Goal: Task Accomplishment & Management: Manage account settings

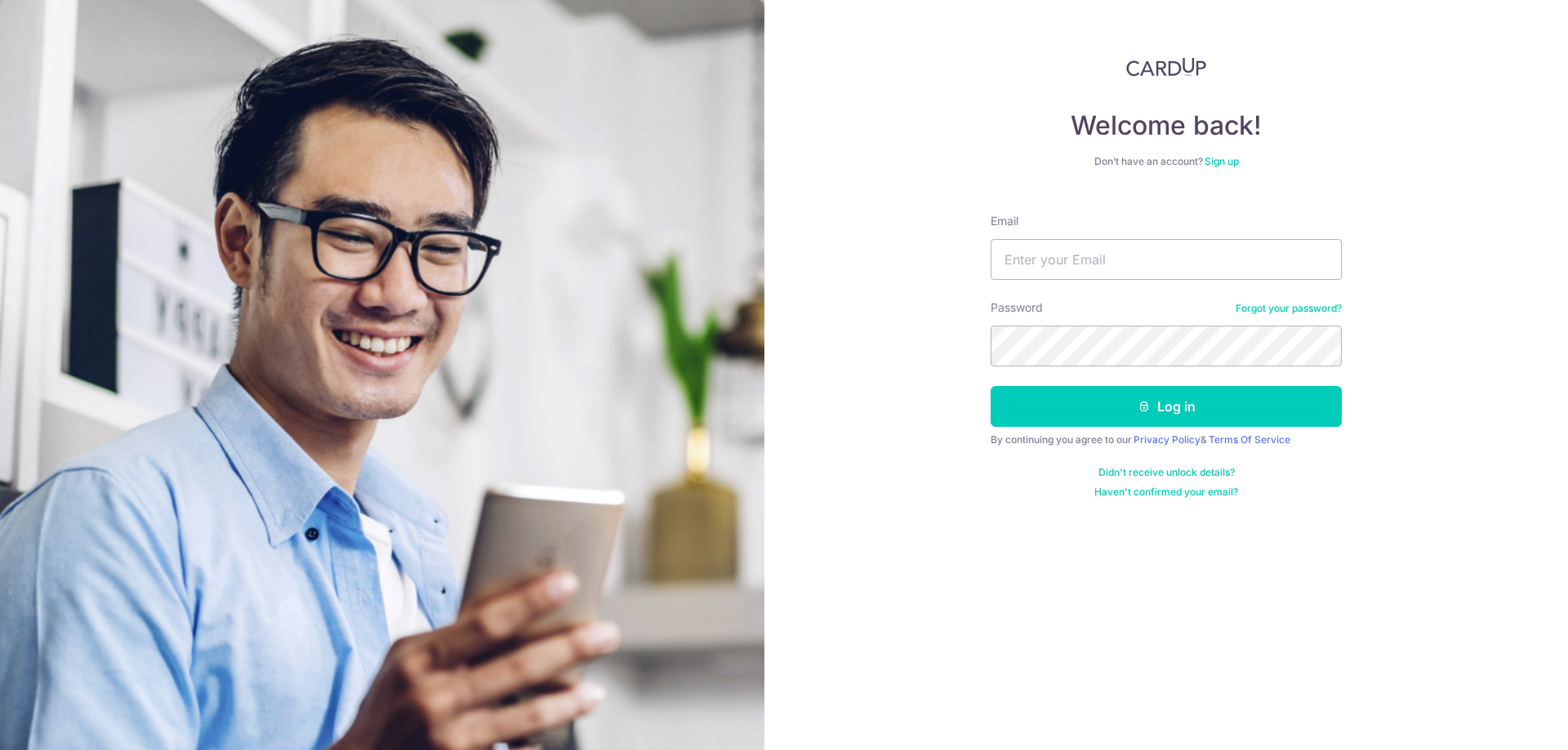
click at [1117, 254] on input "Email" at bounding box center [1166, 260] width 351 height 41
type input "[EMAIL_ADDRESS][DOMAIN_NAME]"
click at [1054, 401] on button "Log in" at bounding box center [1166, 406] width 351 height 41
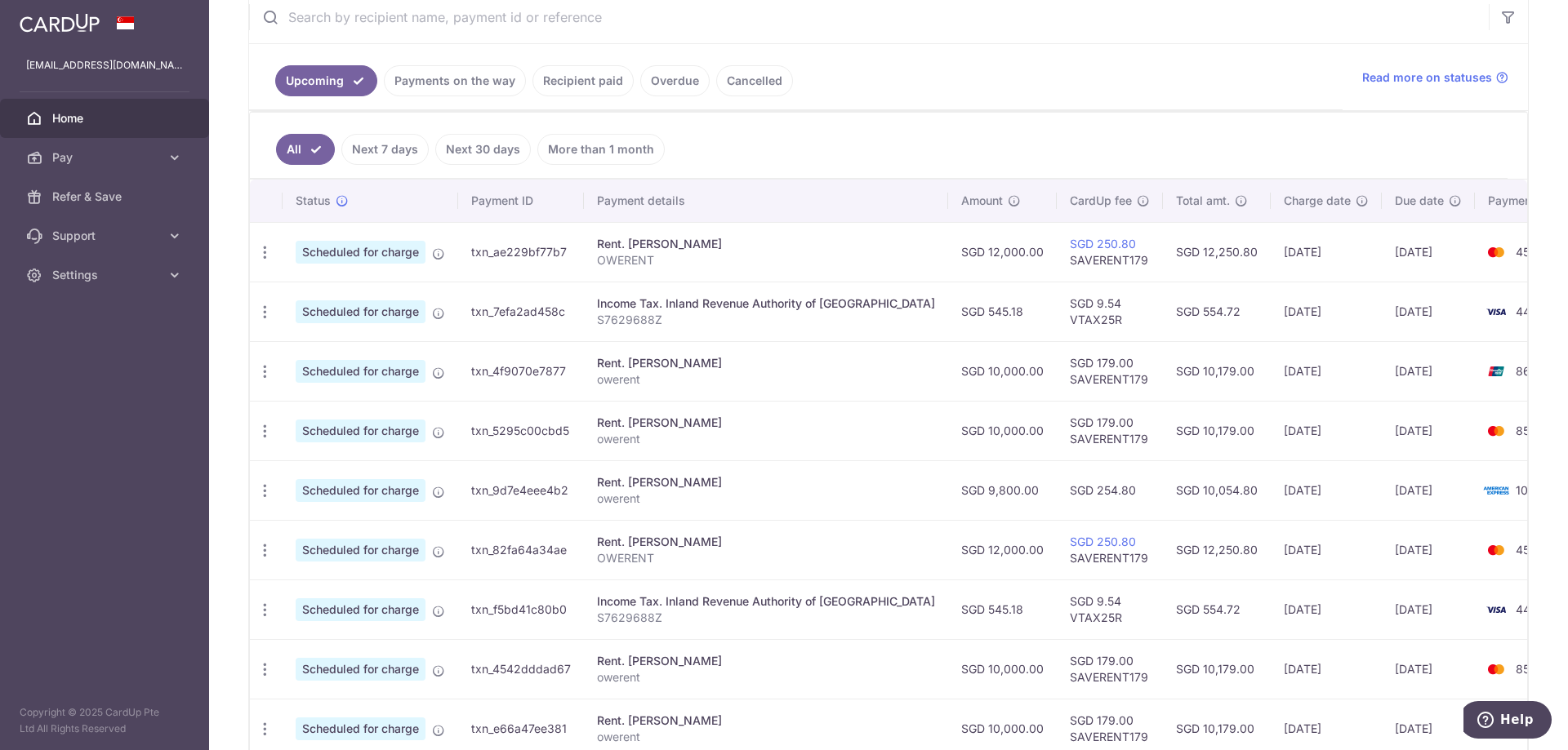
scroll to position [327, 0]
click at [550, 78] on link "Recipient paid" at bounding box center [583, 79] width 101 height 31
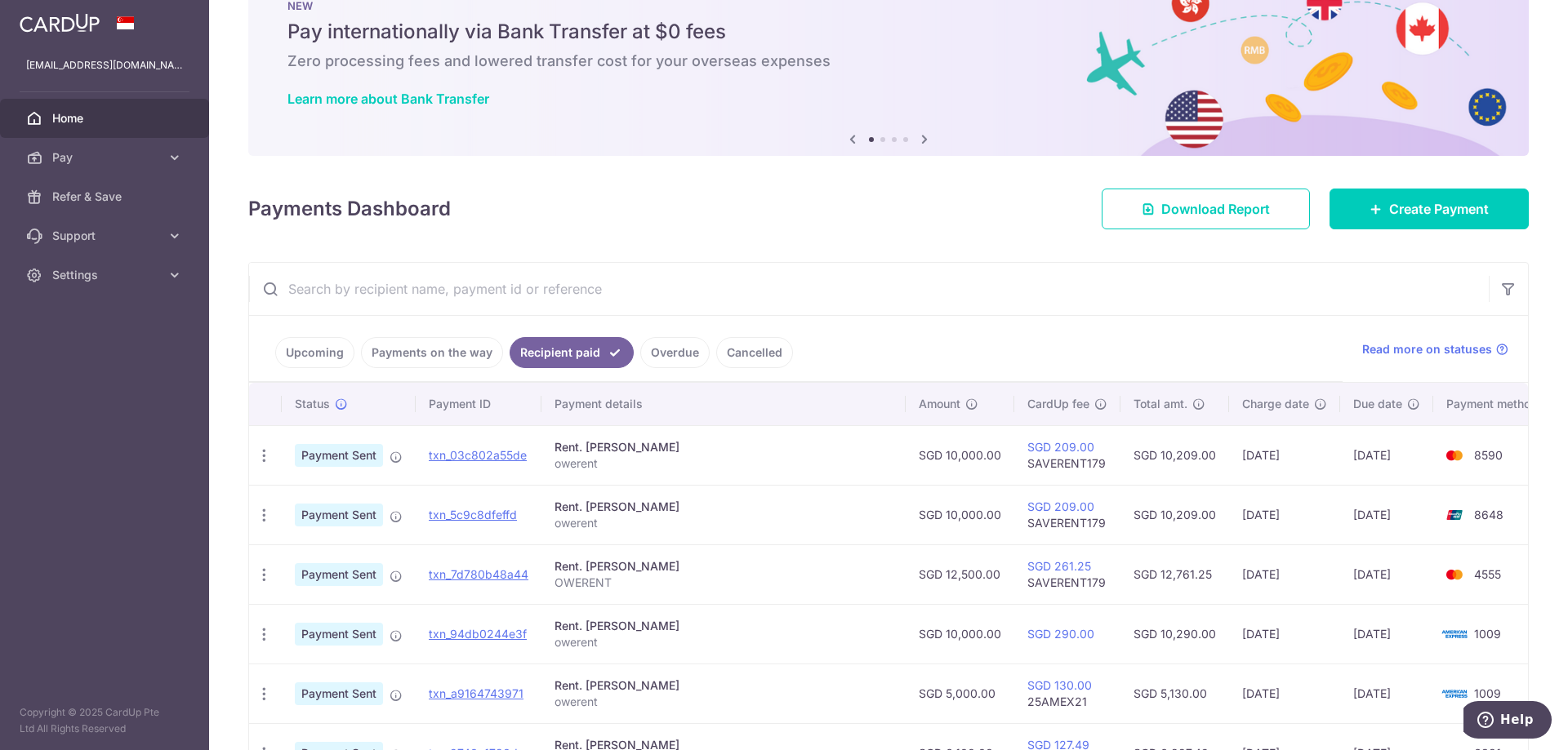
scroll to position [82, 0]
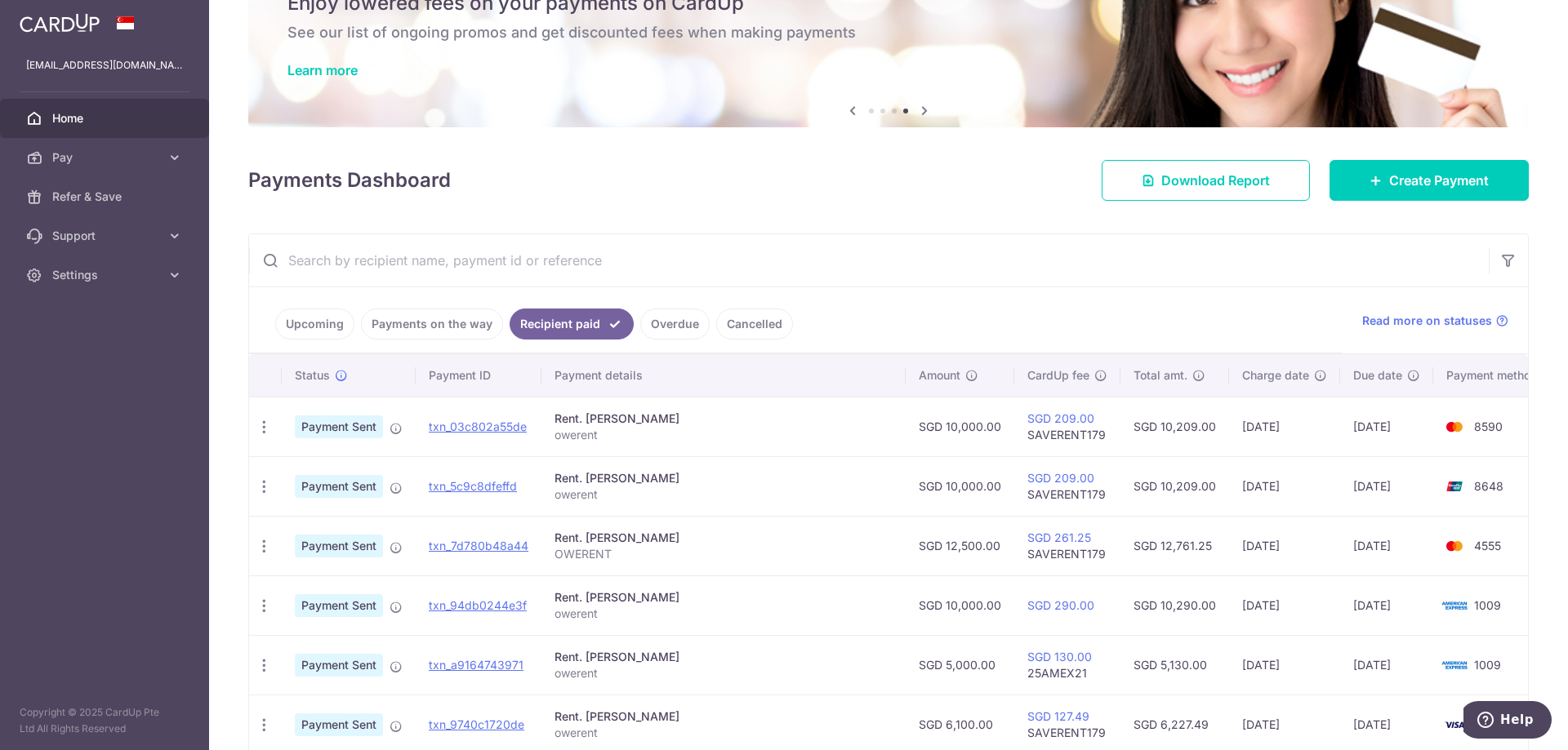
click at [321, 333] on link "Upcoming" at bounding box center [314, 324] width 79 height 31
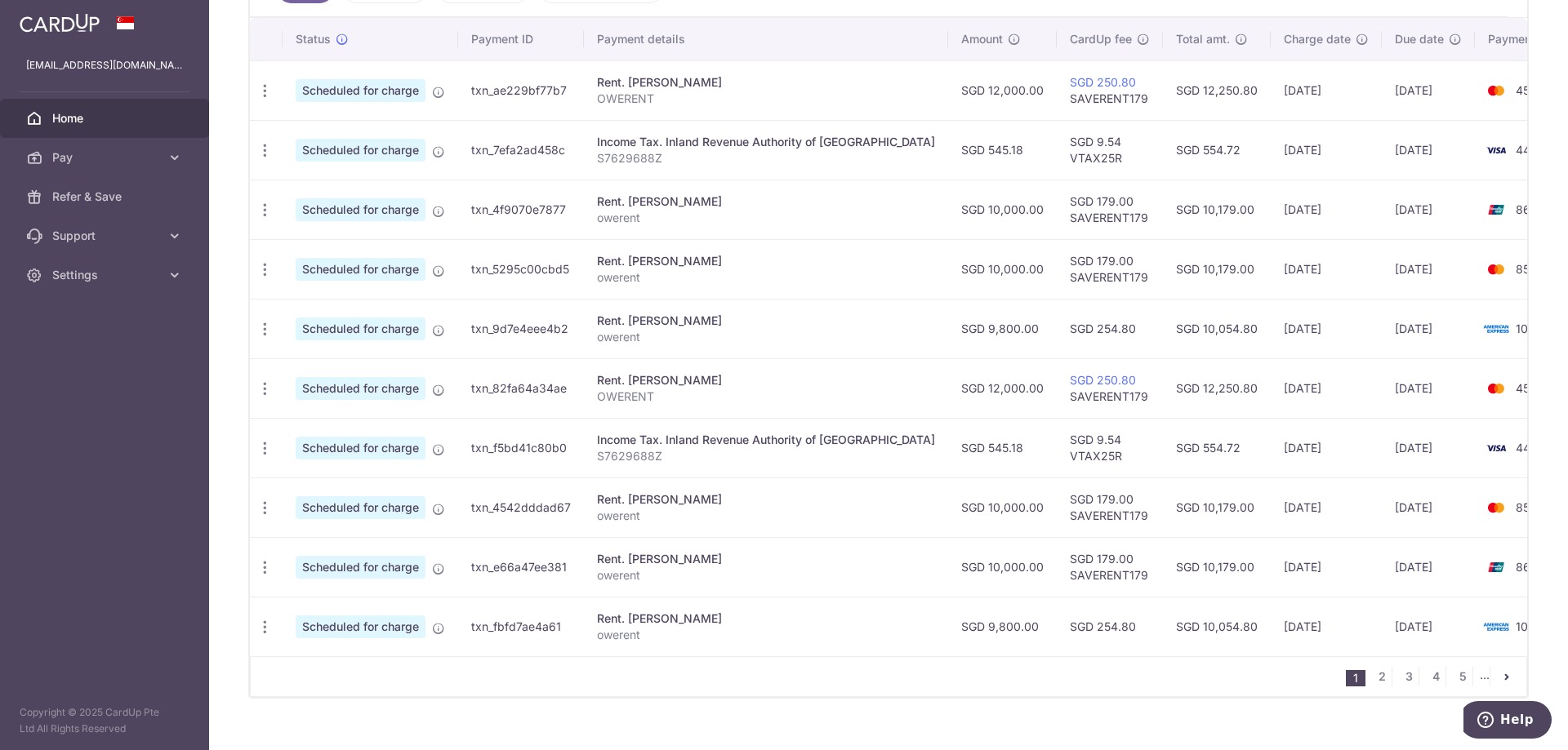
scroll to position [520, 0]
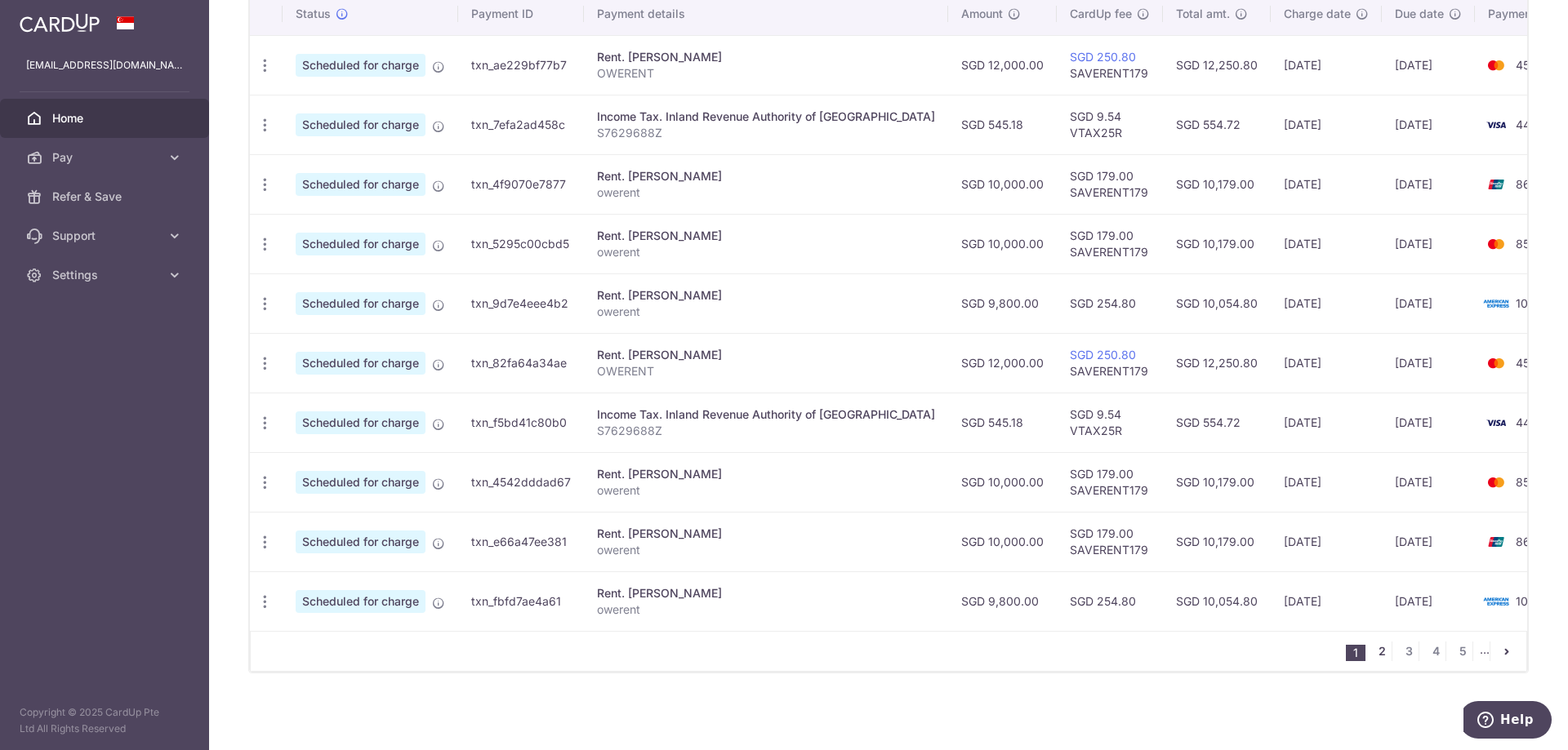
click at [1372, 646] on link "2" at bounding box center [1382, 652] width 19 height 19
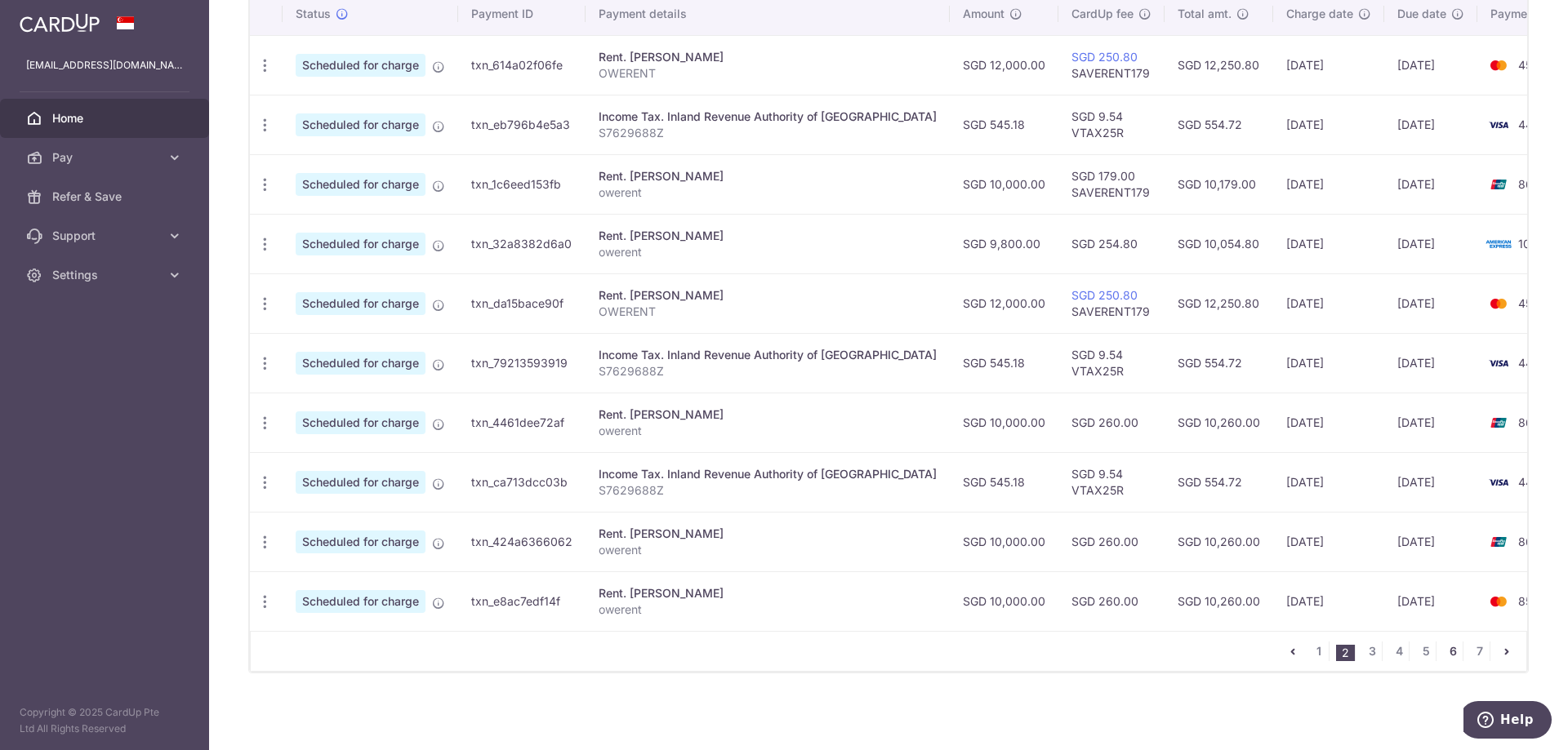
click at [1445, 656] on link "6" at bounding box center [1452, 652] width 19 height 19
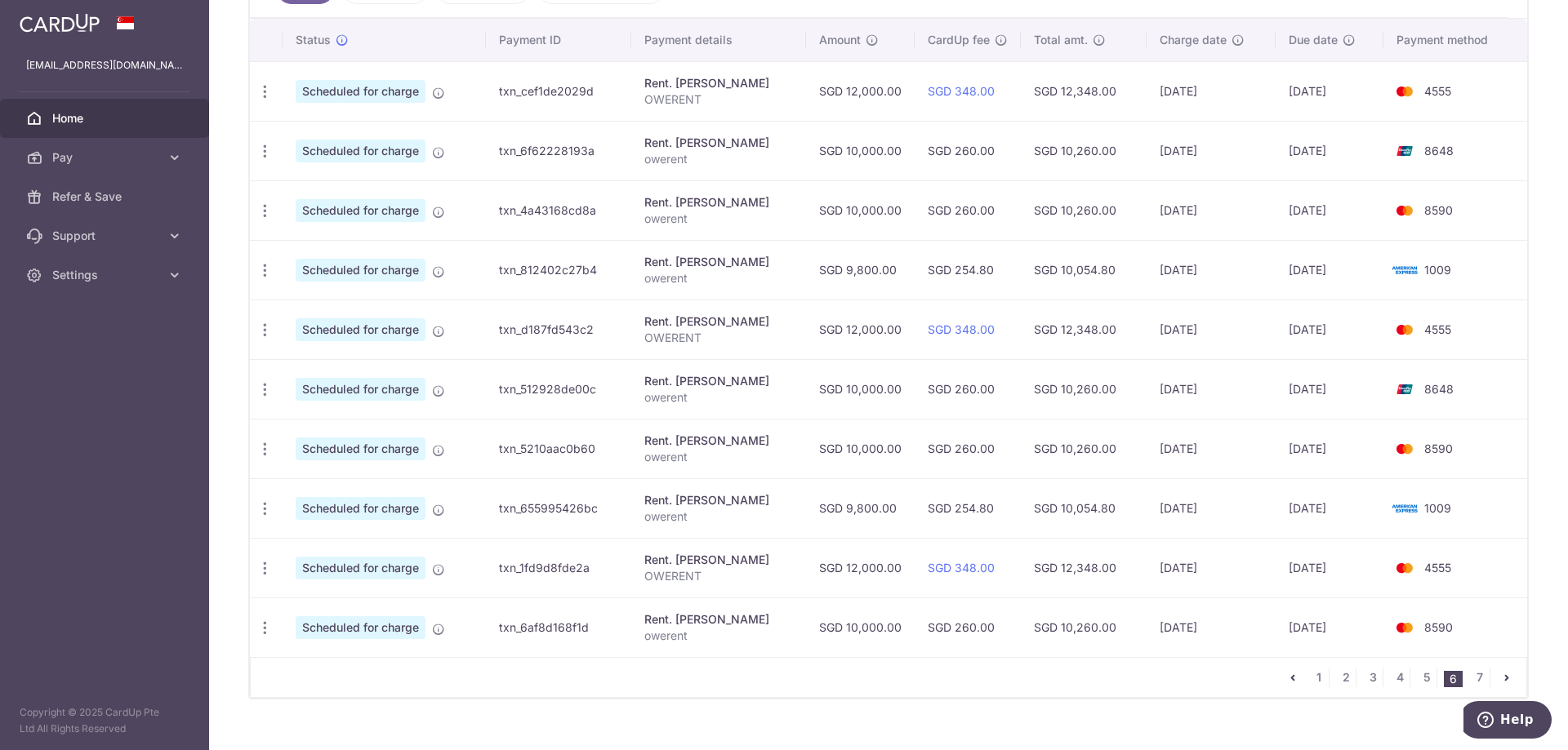
scroll to position [490, 0]
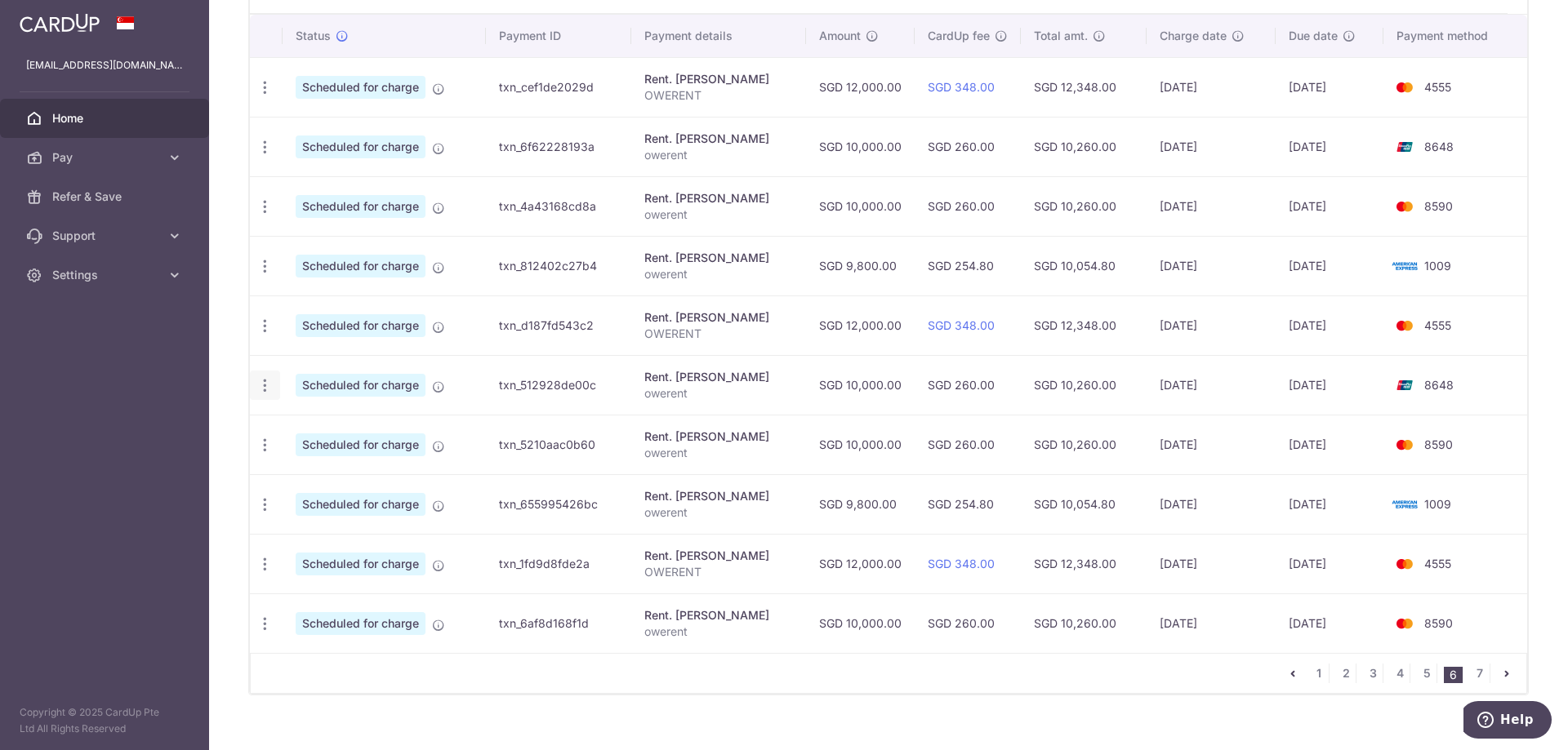
click at [259, 382] on icon "button" at bounding box center [265, 386] width 17 height 17
click at [368, 424] on span "Update payment" at bounding box center [351, 430] width 111 height 19
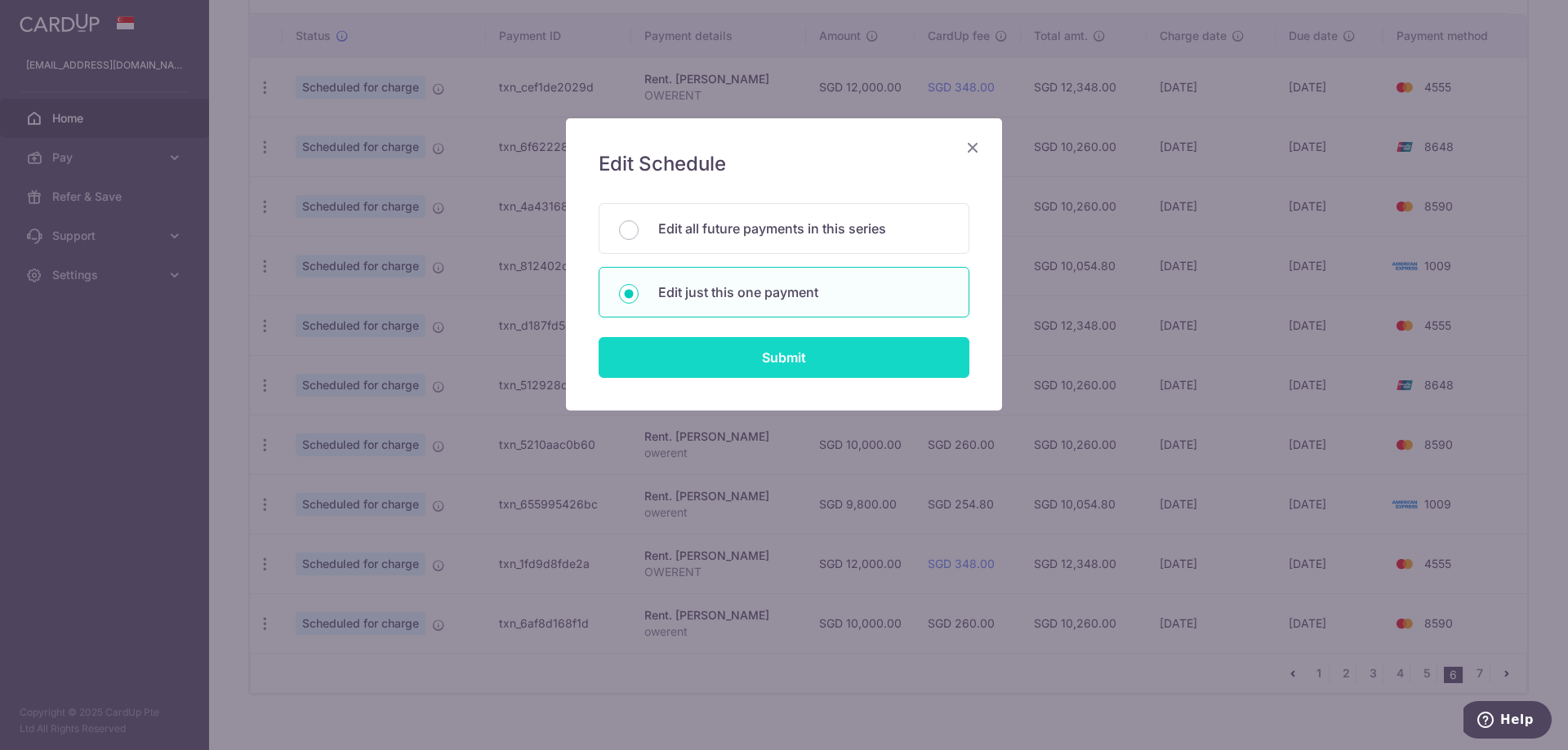
click at [744, 358] on input "Submit" at bounding box center [784, 357] width 371 height 41
radio input "true"
type input "10,000.00"
type input "12/02/2027"
type input "owerent"
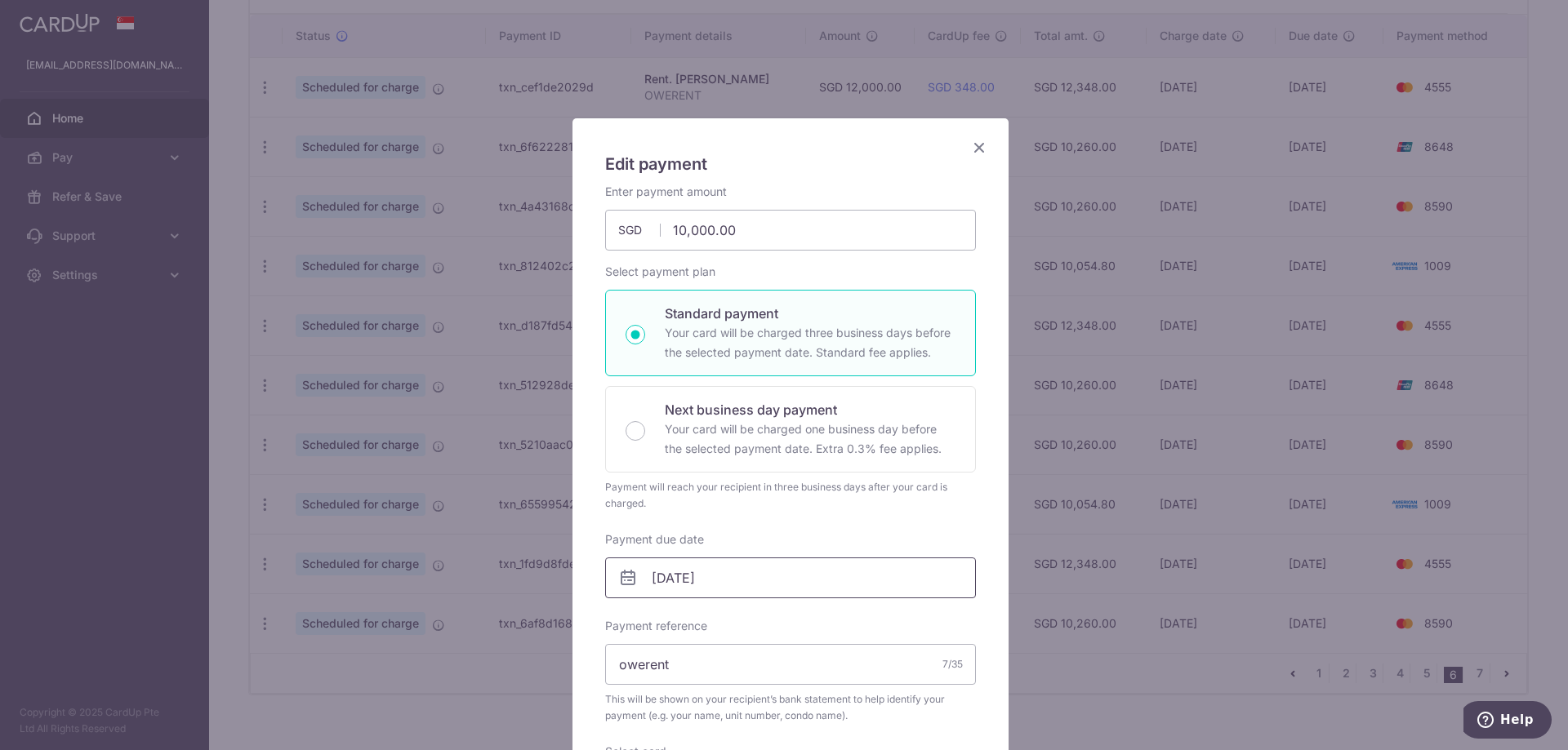
click at [707, 587] on input "12/02/2027" at bounding box center [791, 578] width 371 height 41
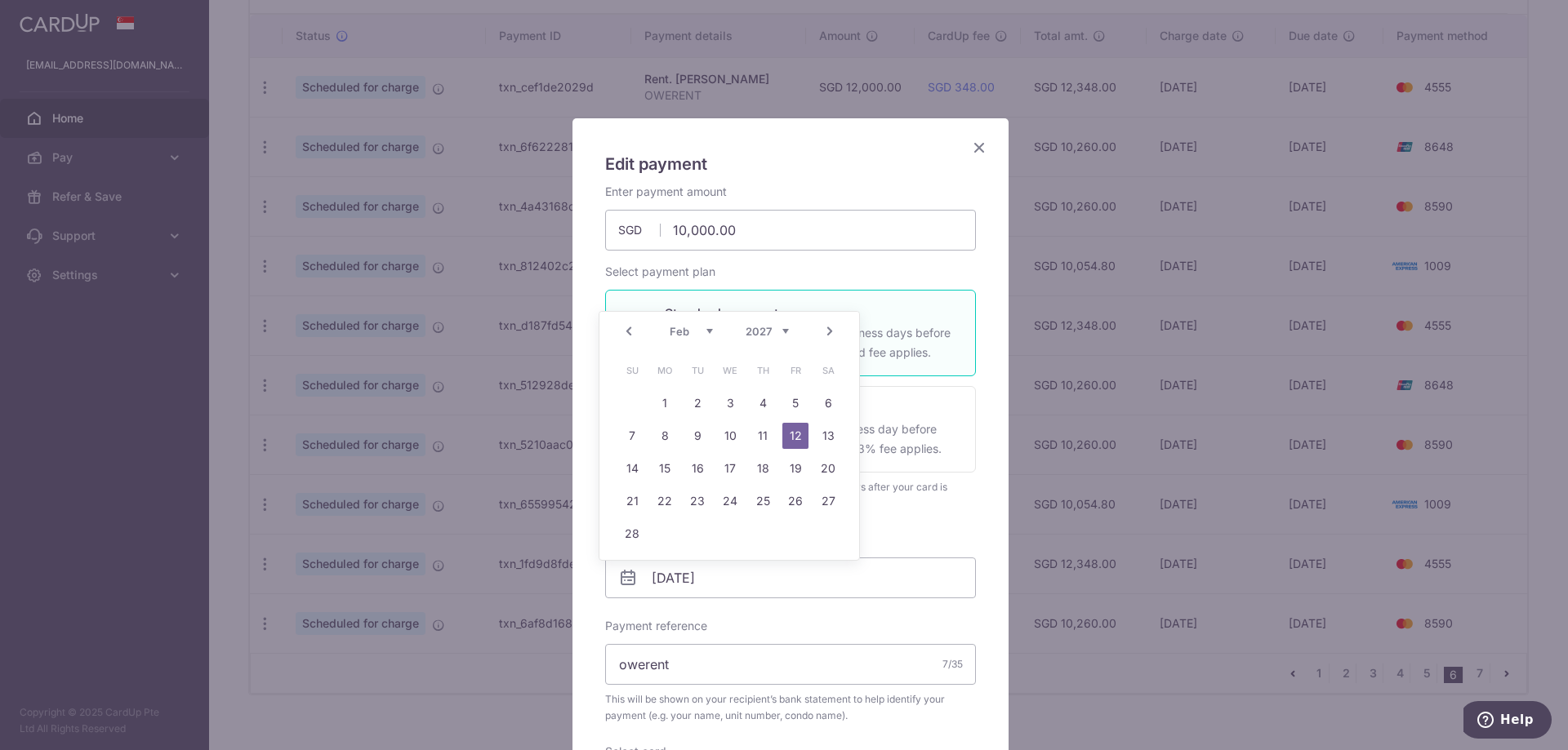
click at [629, 333] on link "Prev" at bounding box center [629, 331] width 19 height 19
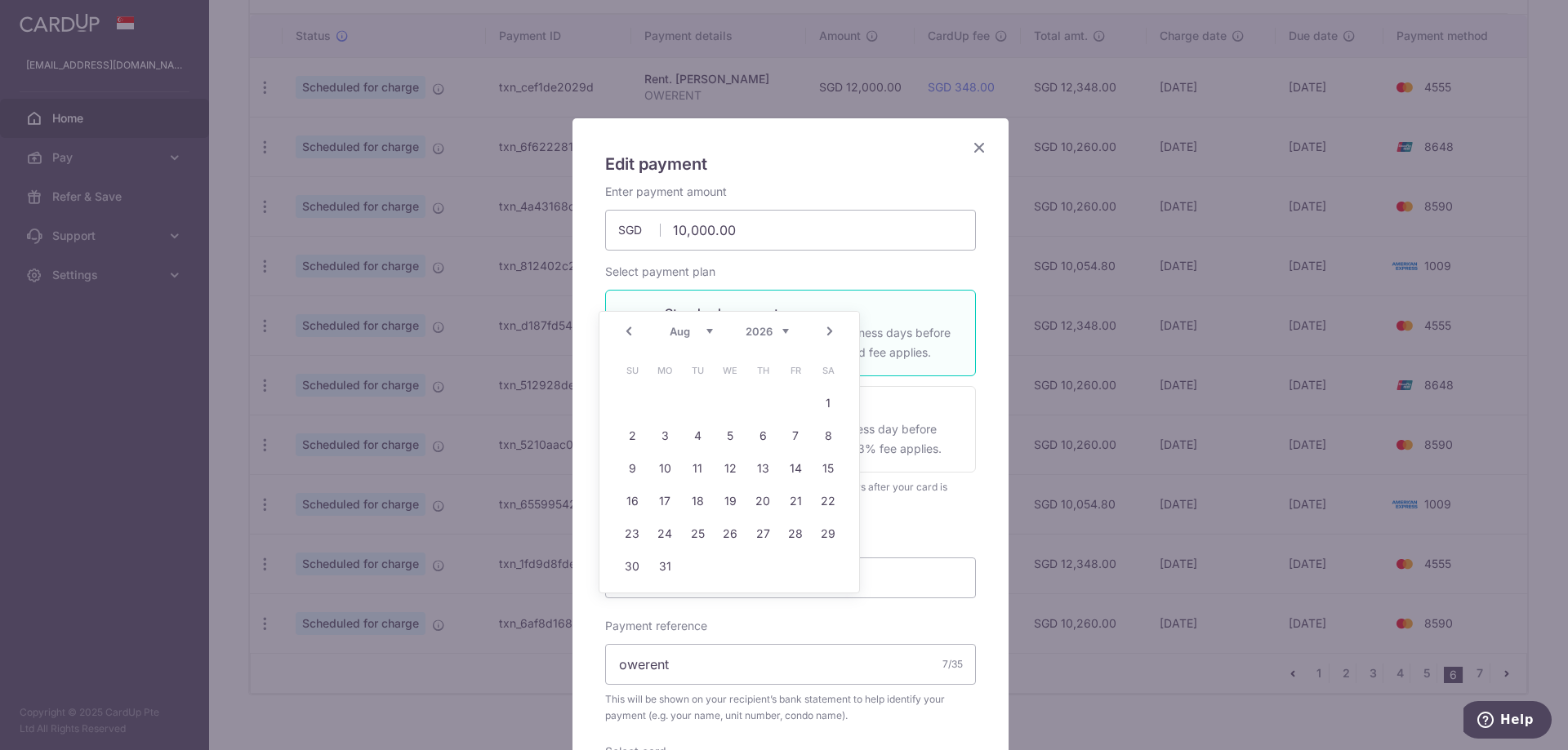
click at [629, 333] on link "Prev" at bounding box center [629, 331] width 19 height 19
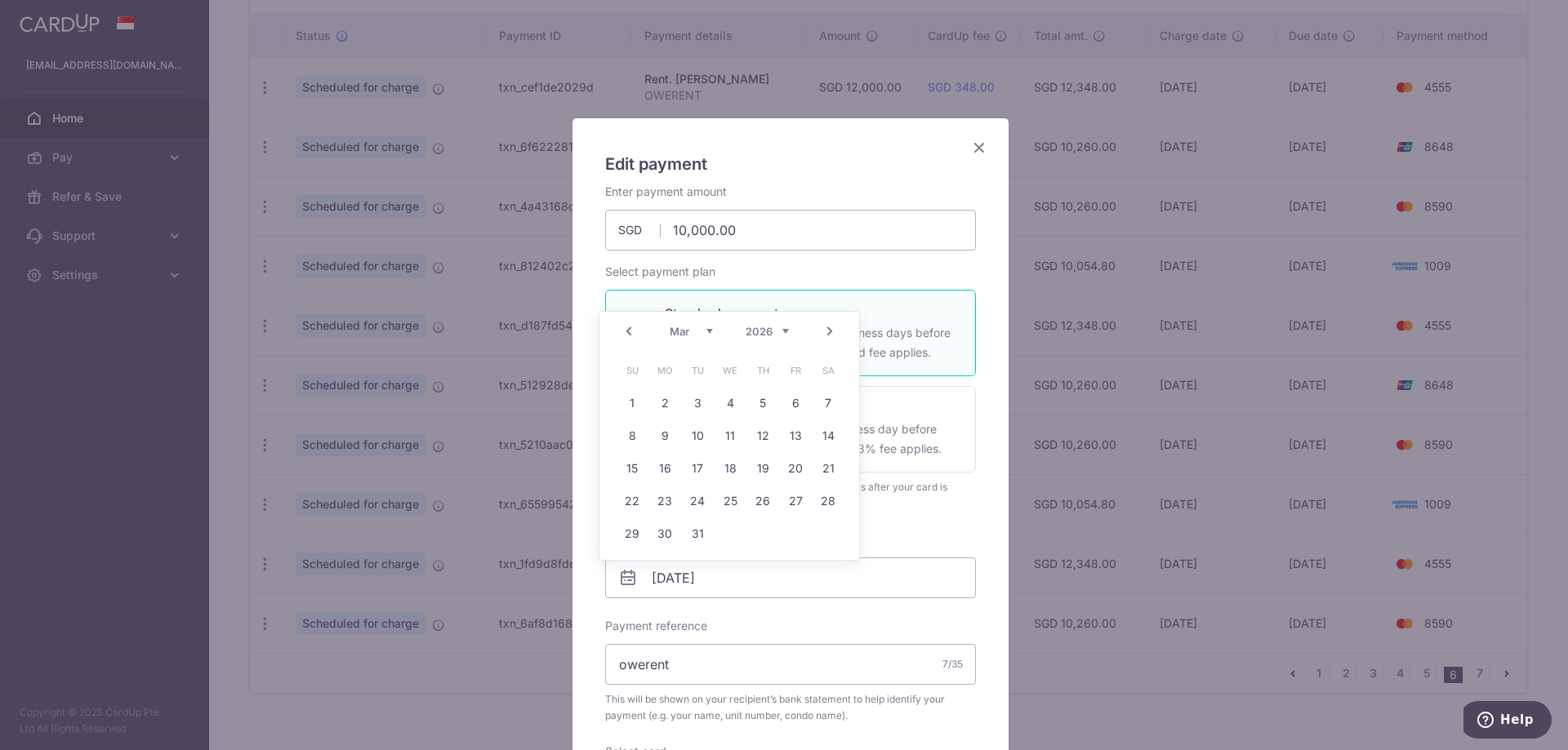
click at [629, 333] on link "Prev" at bounding box center [629, 331] width 19 height 19
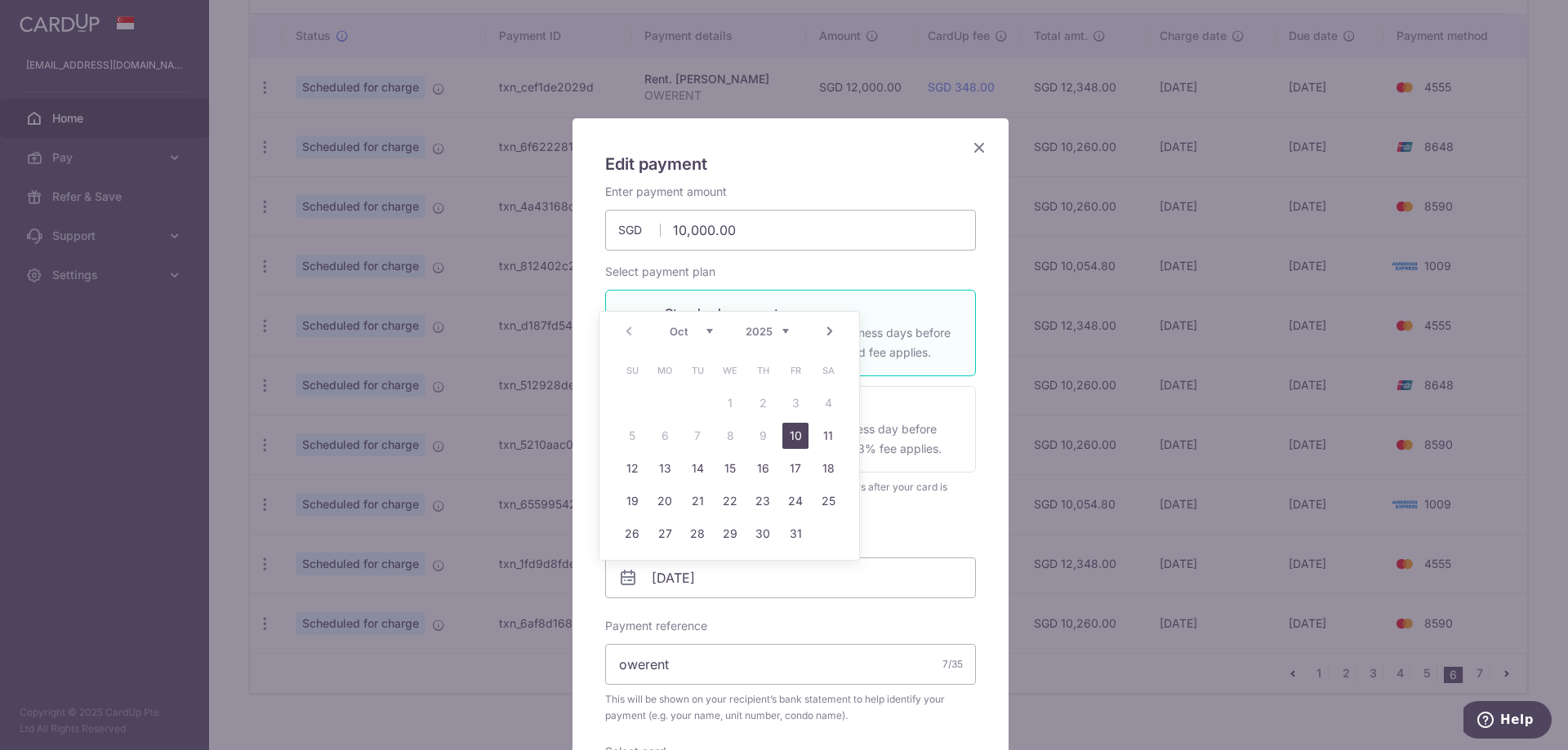
click at [795, 436] on link "10" at bounding box center [795, 436] width 26 height 26
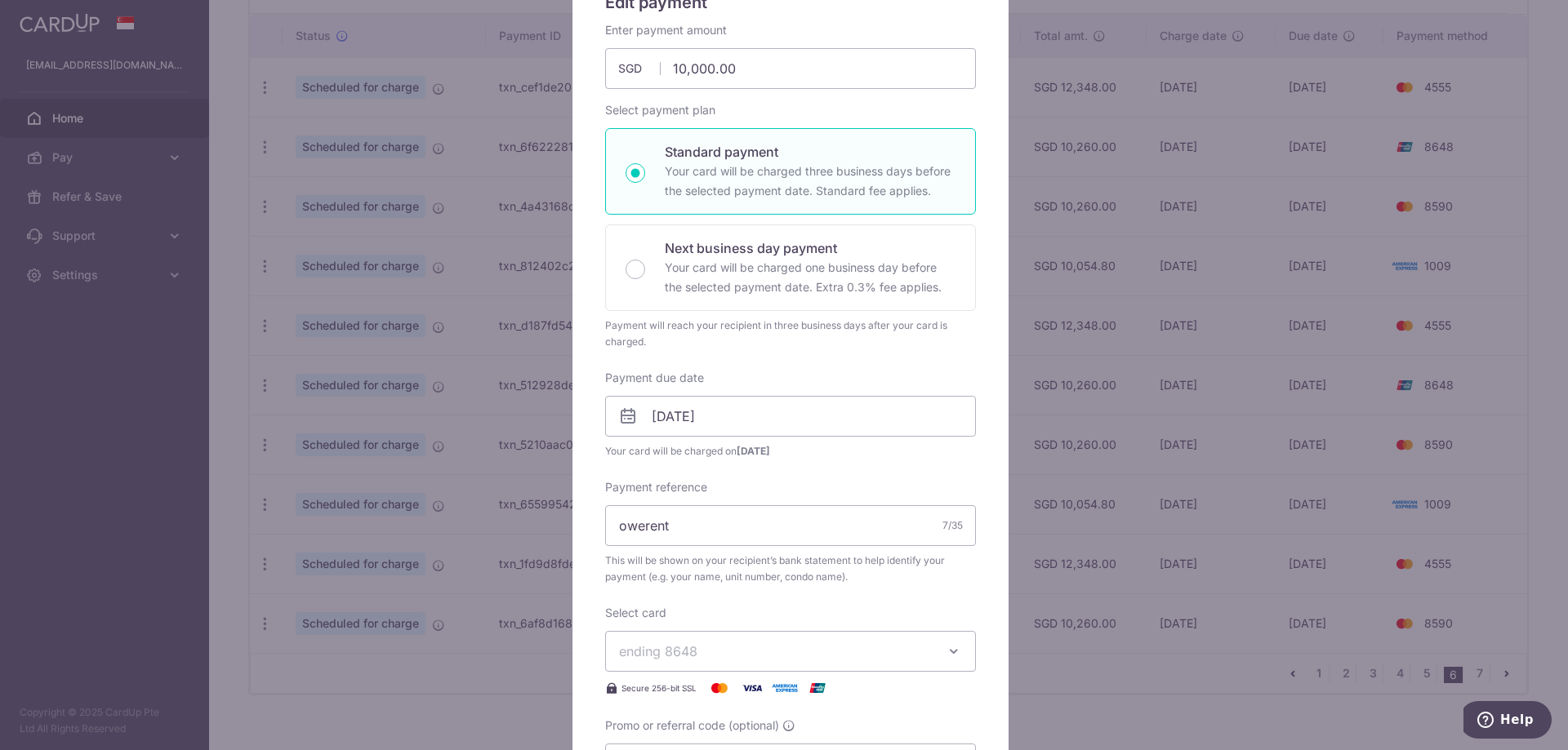
scroll to position [163, 0]
click at [735, 427] on input "10/10/2025" at bounding box center [791, 415] width 371 height 41
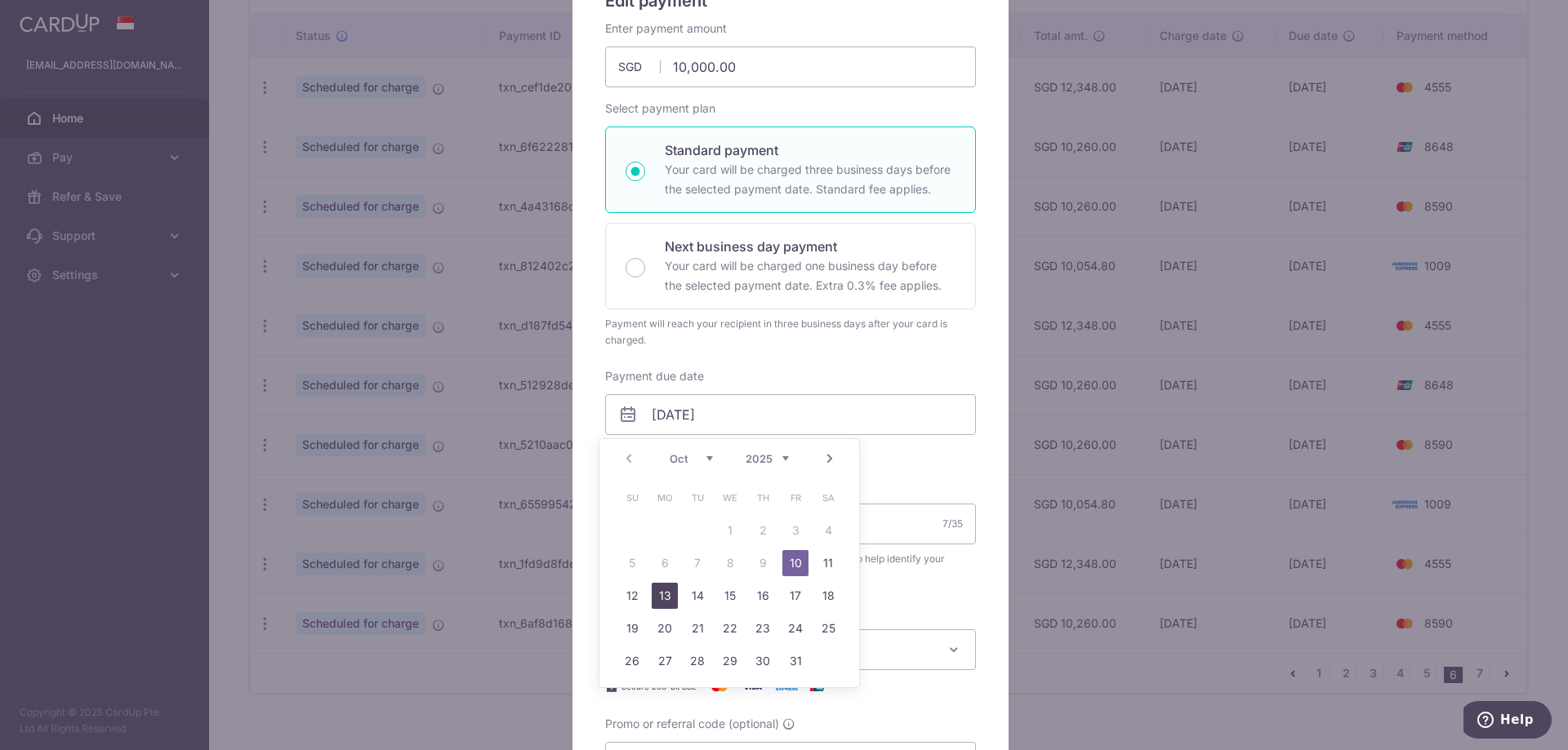
click at [670, 598] on link "13" at bounding box center [665, 596] width 26 height 26
type input "[DATE]"
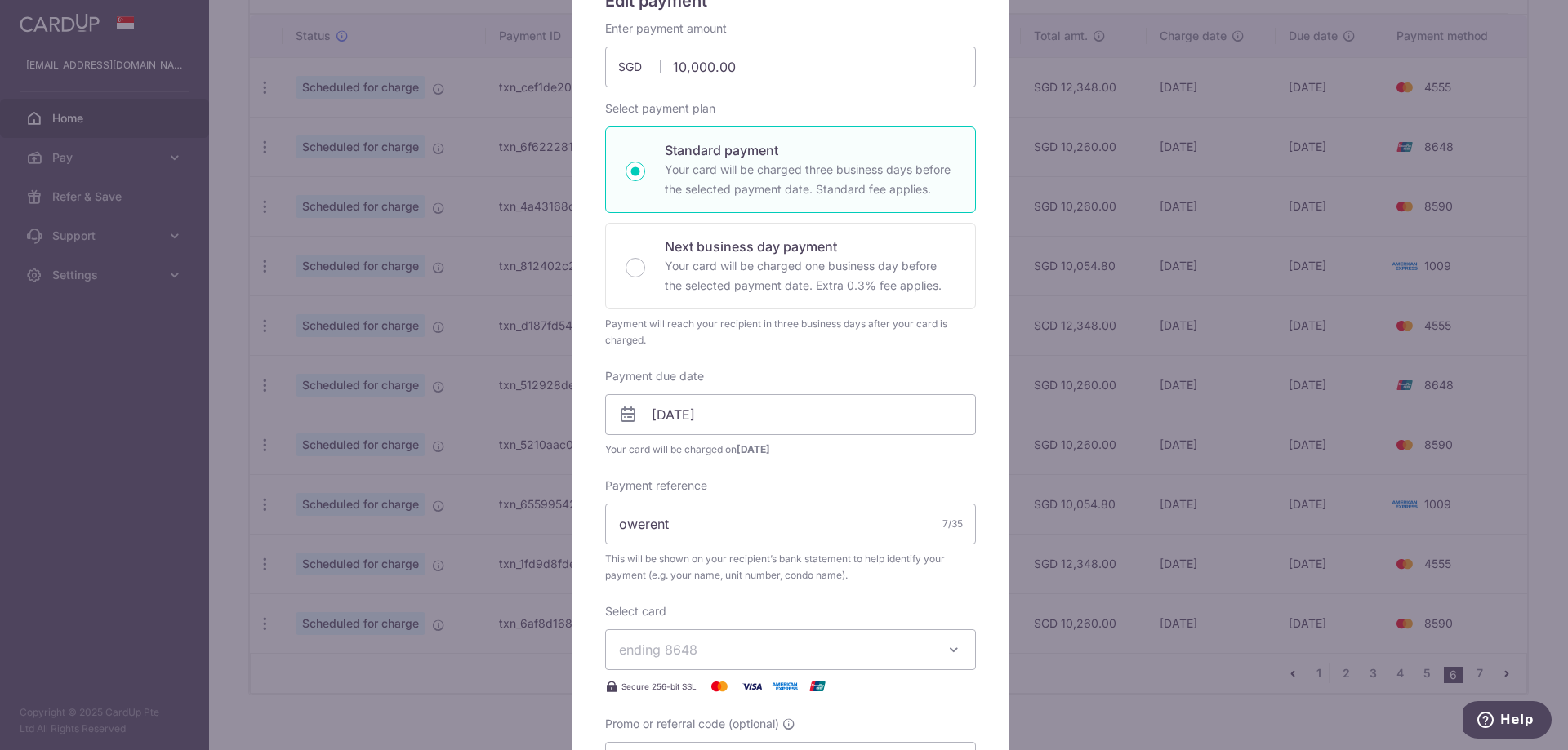
scroll to position [490, 0]
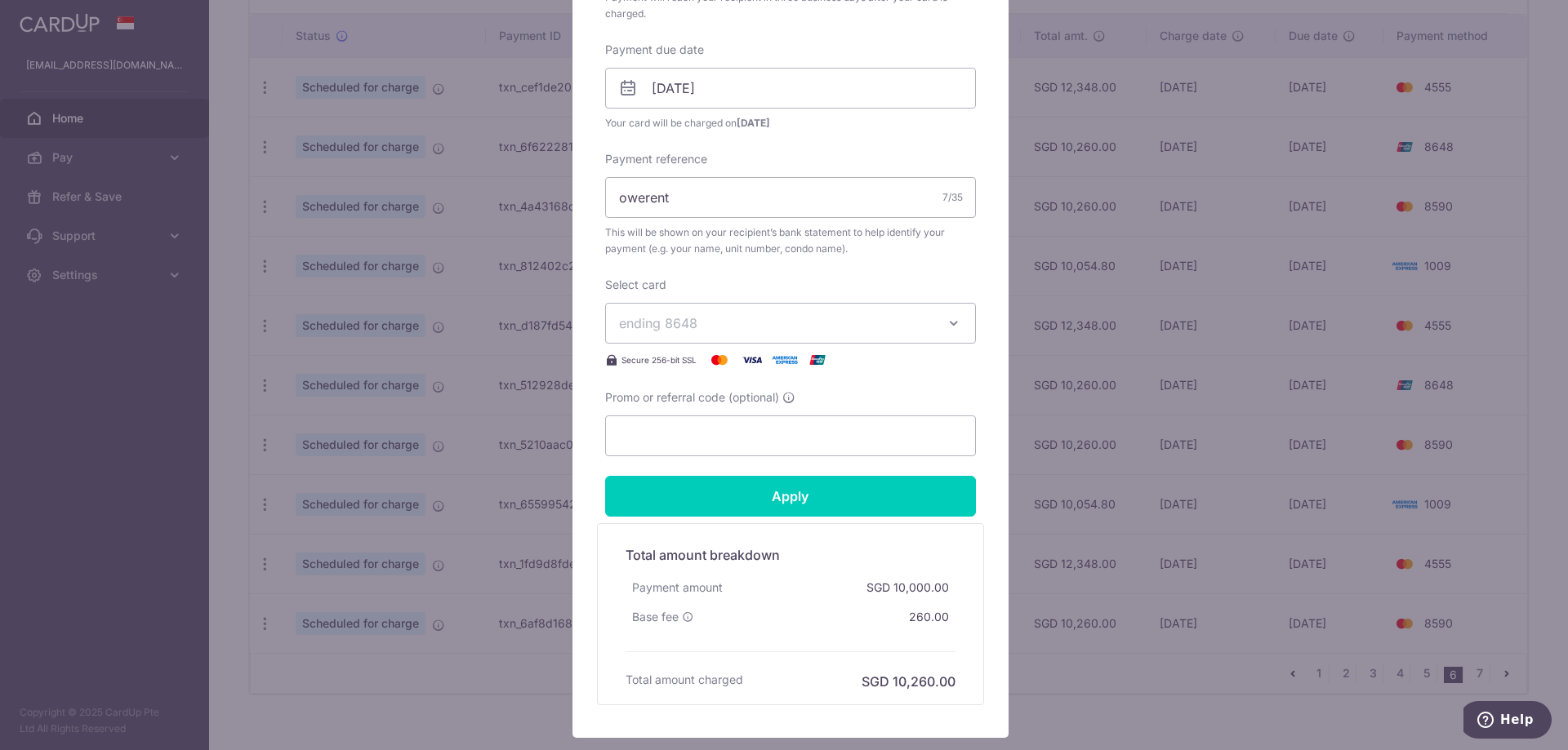
click at [713, 332] on span "ending 8648" at bounding box center [776, 323] width 314 height 19
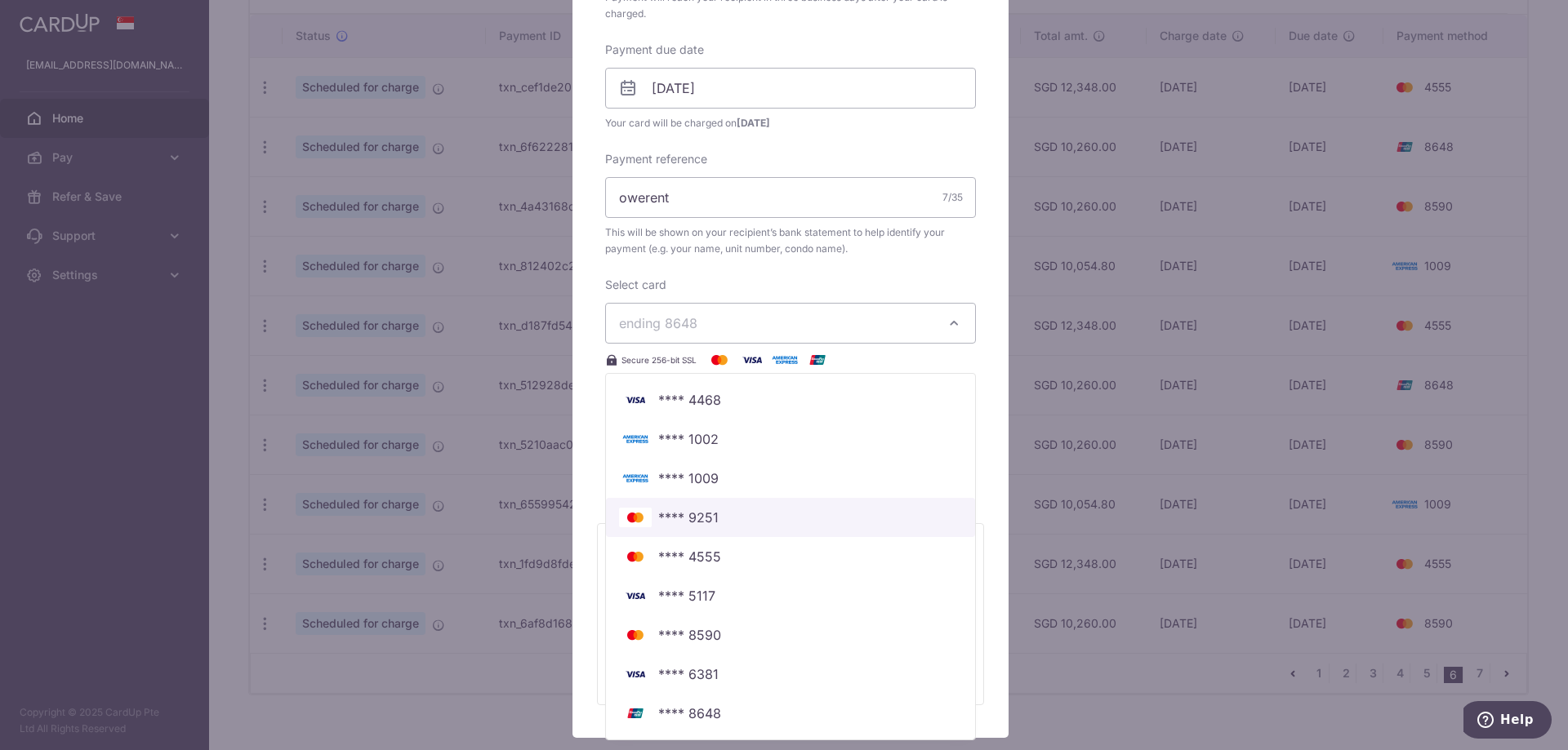
click at [710, 519] on span "**** 9251" at bounding box center [688, 517] width 60 height 19
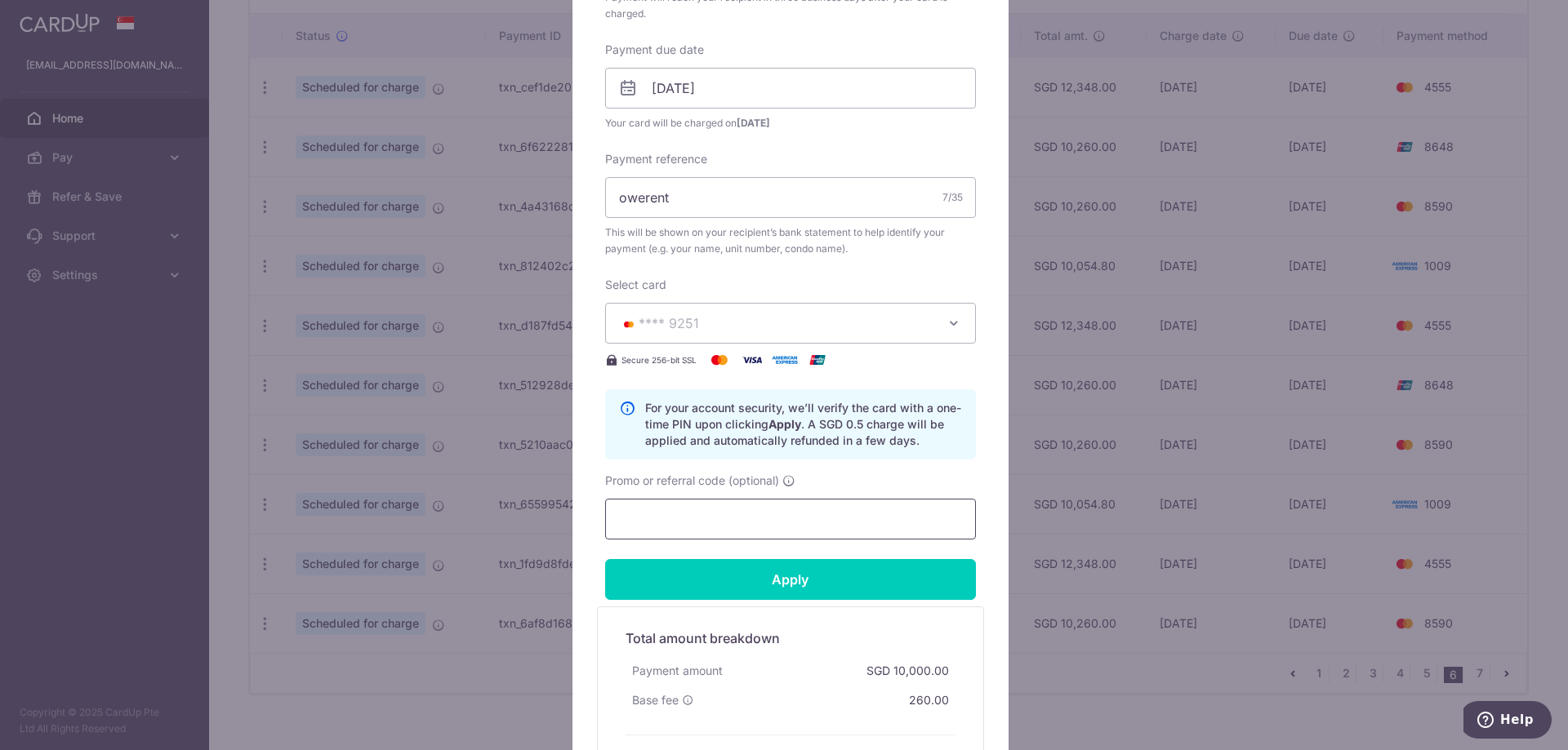
click at [659, 524] on input "Promo or referral code (optional)" at bounding box center [791, 519] width 371 height 41
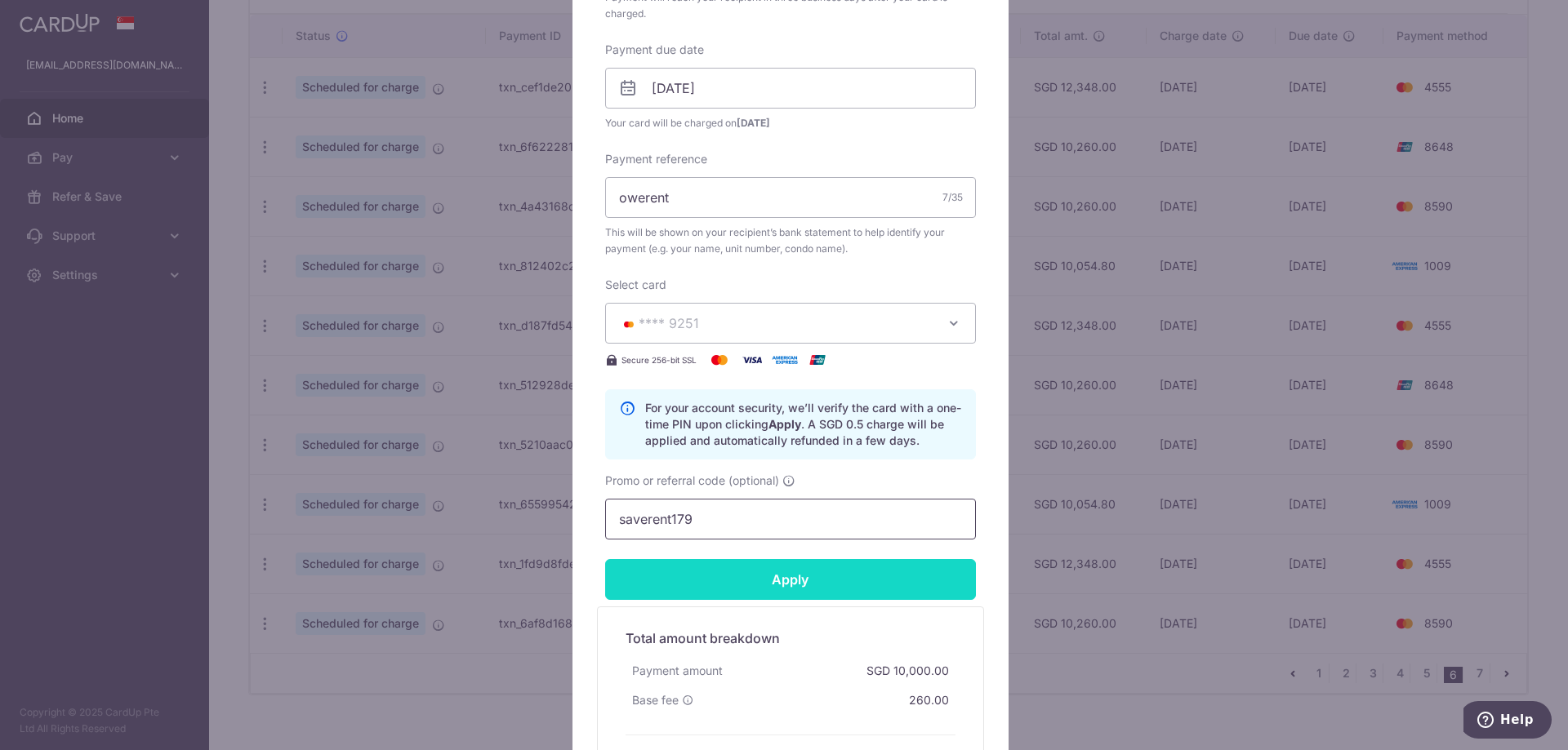
type input "saverent179"
click at [814, 593] on input "Apply" at bounding box center [791, 579] width 371 height 41
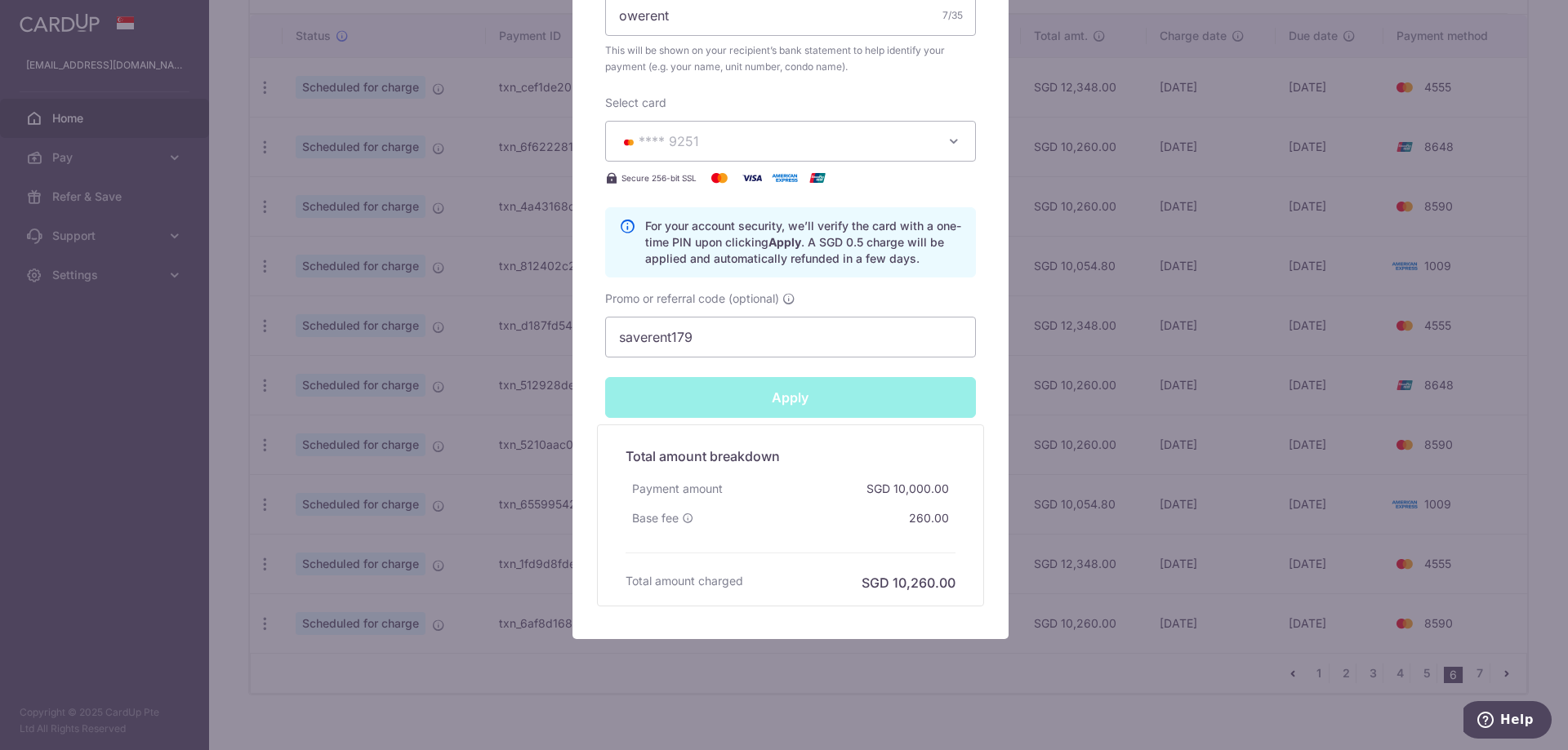
scroll to position [679, 0]
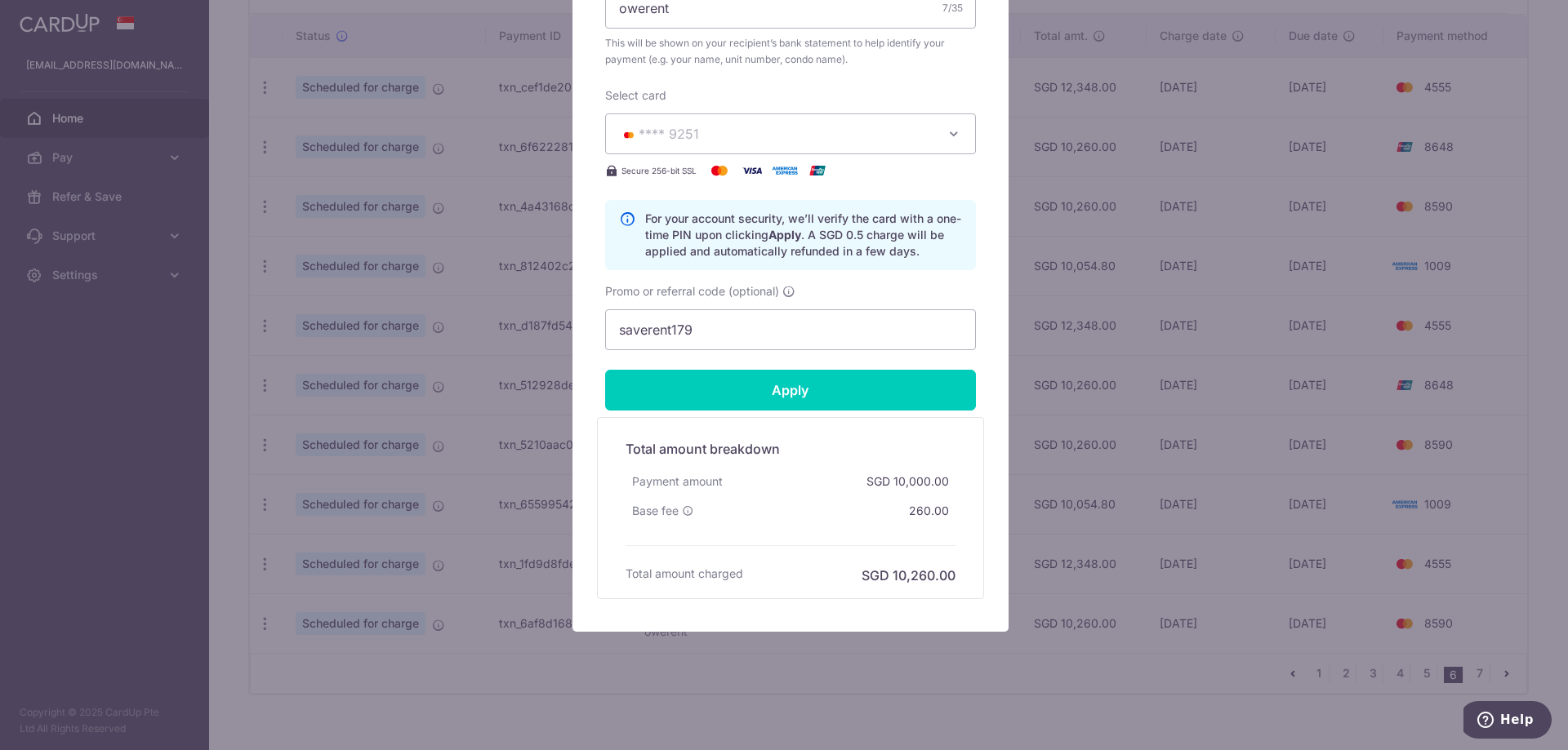
type input "Successfully Applied"
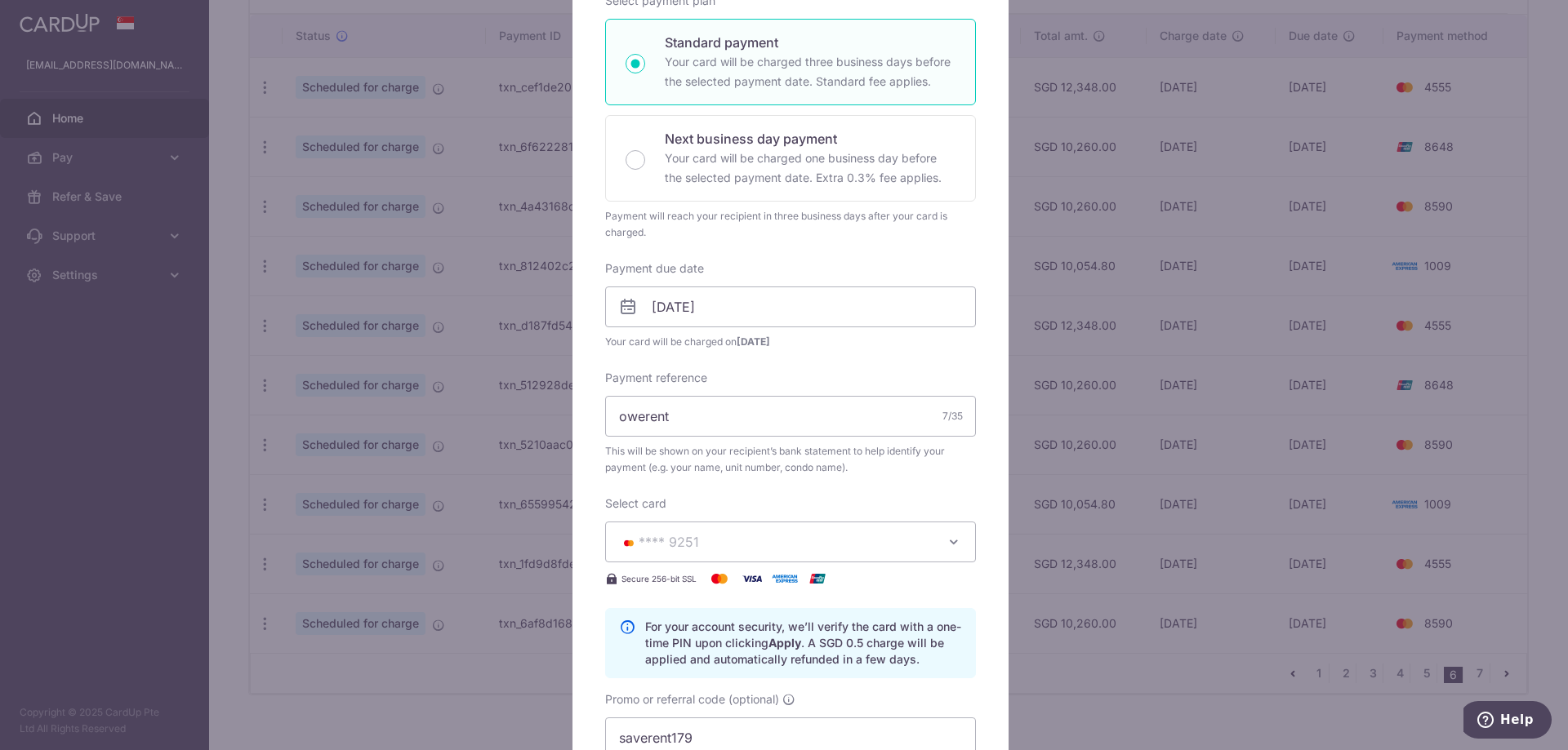
scroll to position [2, 0]
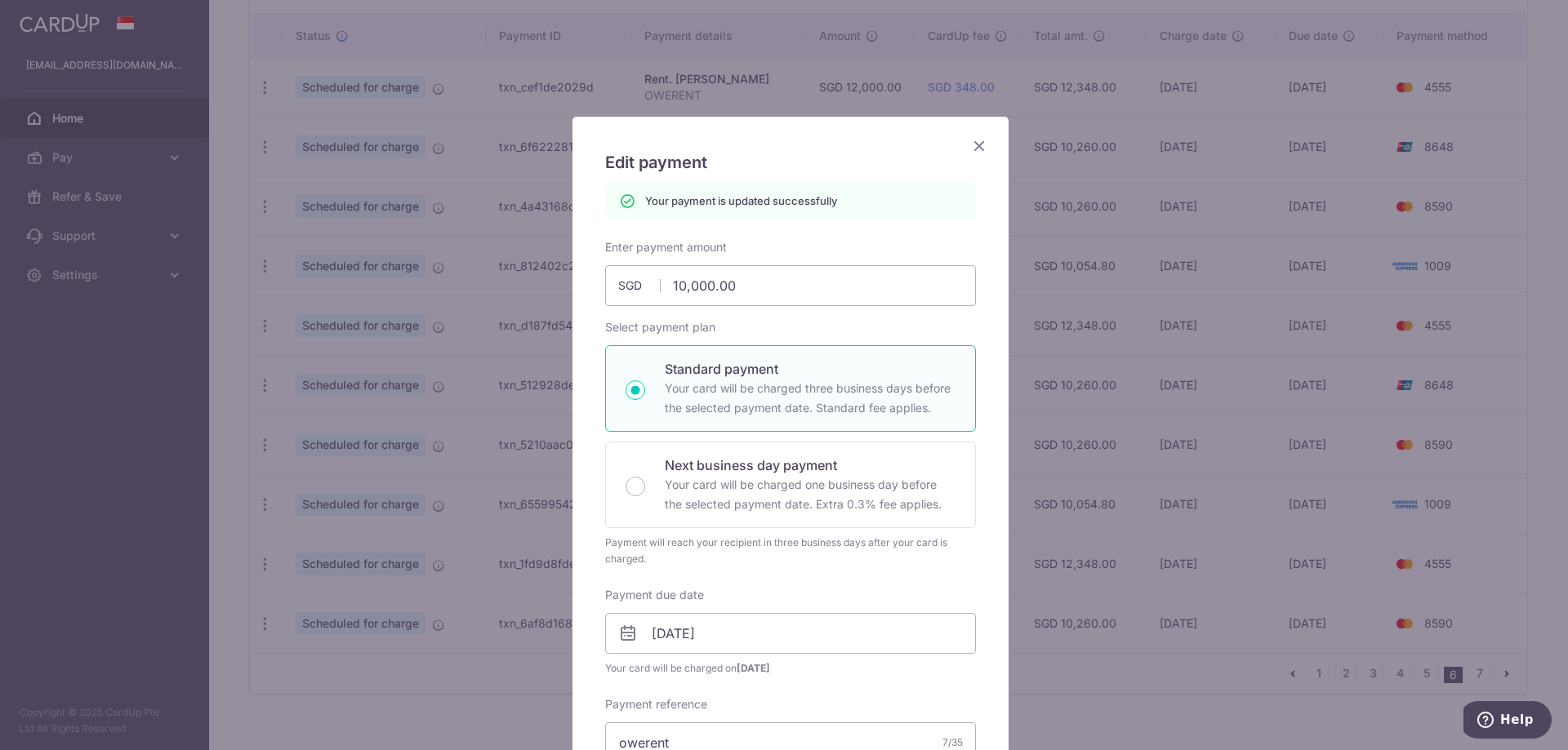
click at [973, 151] on icon "Close" at bounding box center [979, 145] width 19 height 20
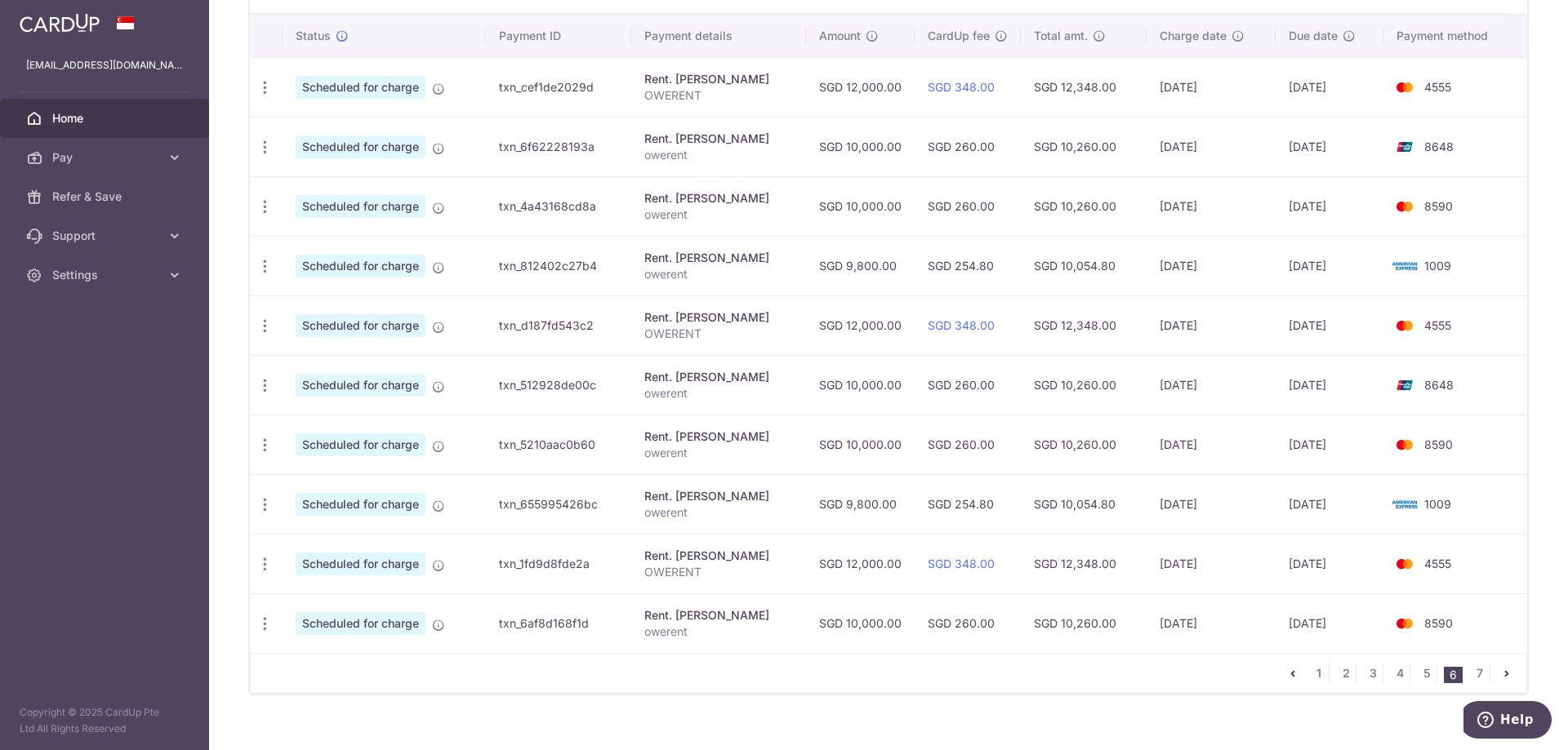
scroll to position [368, 0]
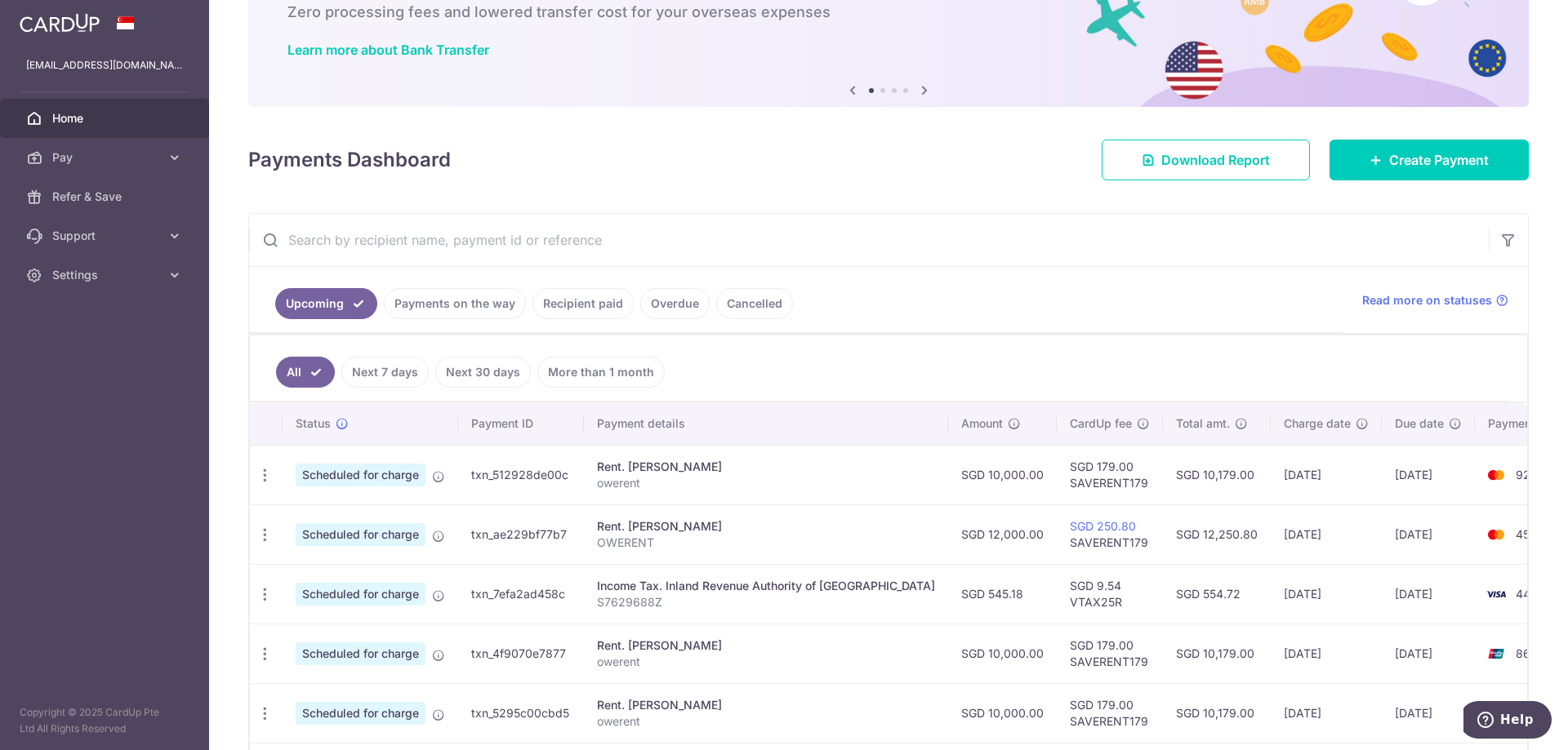
scroll to position [163, 0]
